Goal: Contribute content: Add original content to the website for others to see

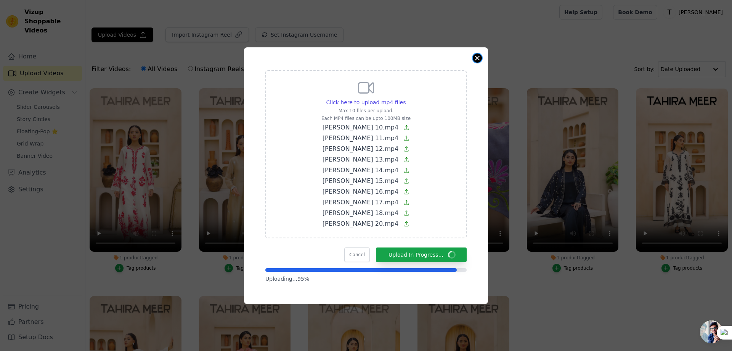
click at [478, 58] on button "Close modal" at bounding box center [477, 57] width 9 height 9
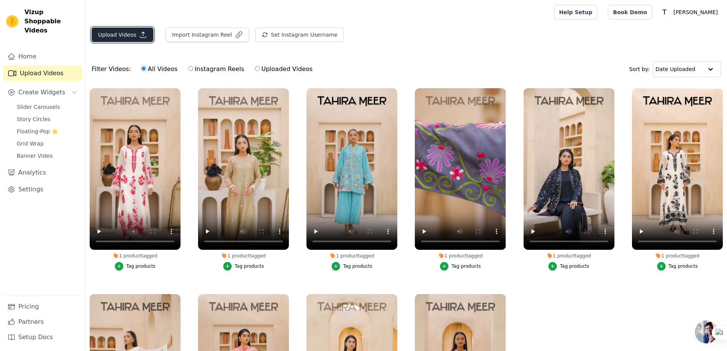
click at [125, 36] on button "Upload Videos" at bounding box center [123, 34] width 62 height 14
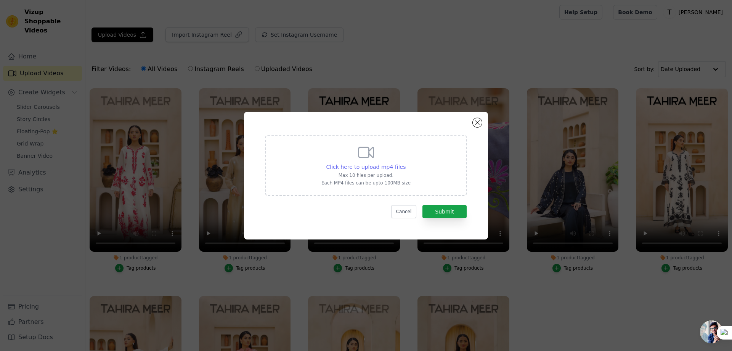
click at [378, 167] on span "Click here to upload mp4 files" at bounding box center [367, 167] width 80 height 6
click at [405, 163] on input "Click here to upload mp4 files Max 10 files per upload. Each MP4 files can be u…" at bounding box center [405, 162] width 0 height 0
type input "C:\fakepath\TAHIRA MEER 10.mp4"
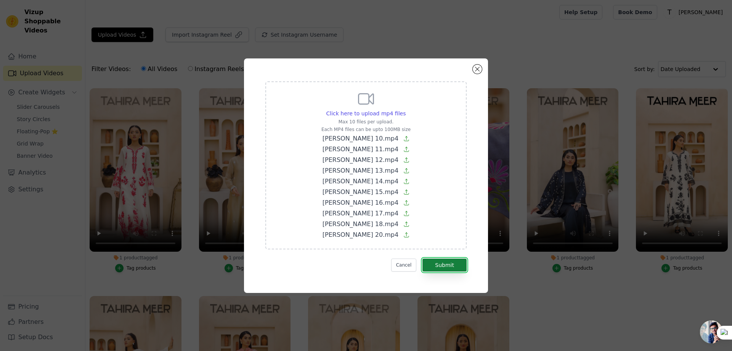
click at [460, 264] on button "Submit" at bounding box center [445, 264] width 44 height 13
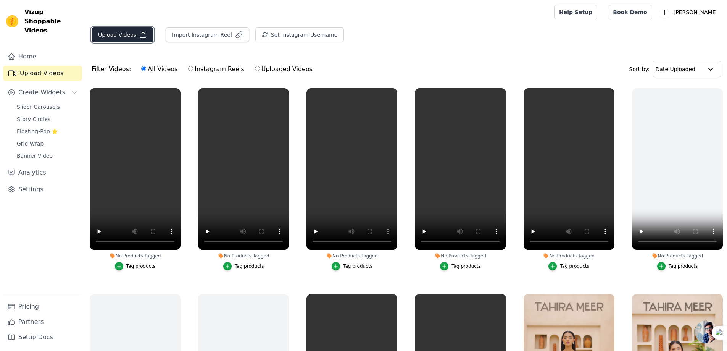
click at [124, 32] on button "Upload Videos" at bounding box center [123, 34] width 62 height 14
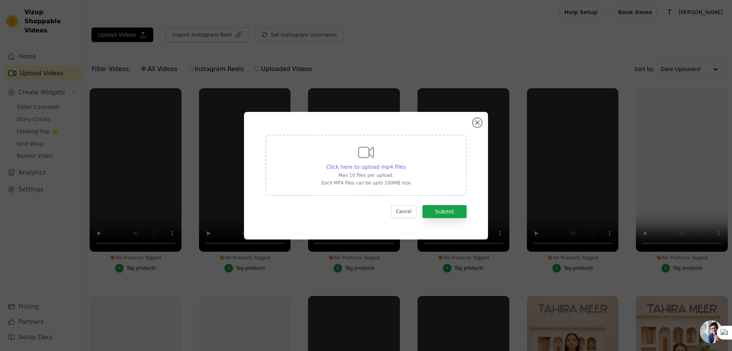
click at [360, 166] on span "Click here to upload mp4 files" at bounding box center [367, 167] width 80 height 6
click at [405, 163] on input "Click here to upload mp4 files Max 10 files per upload. Each MP4 files can be u…" at bounding box center [405, 162] width 0 height 0
type input "C:\fakepath\TAHIRA MEER 21.mp4"
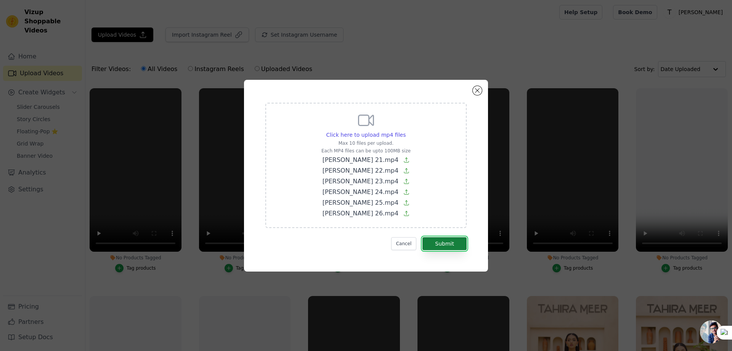
click at [448, 244] on button "Submit" at bounding box center [445, 243] width 44 height 13
